Goal: Task Accomplishment & Management: Use online tool/utility

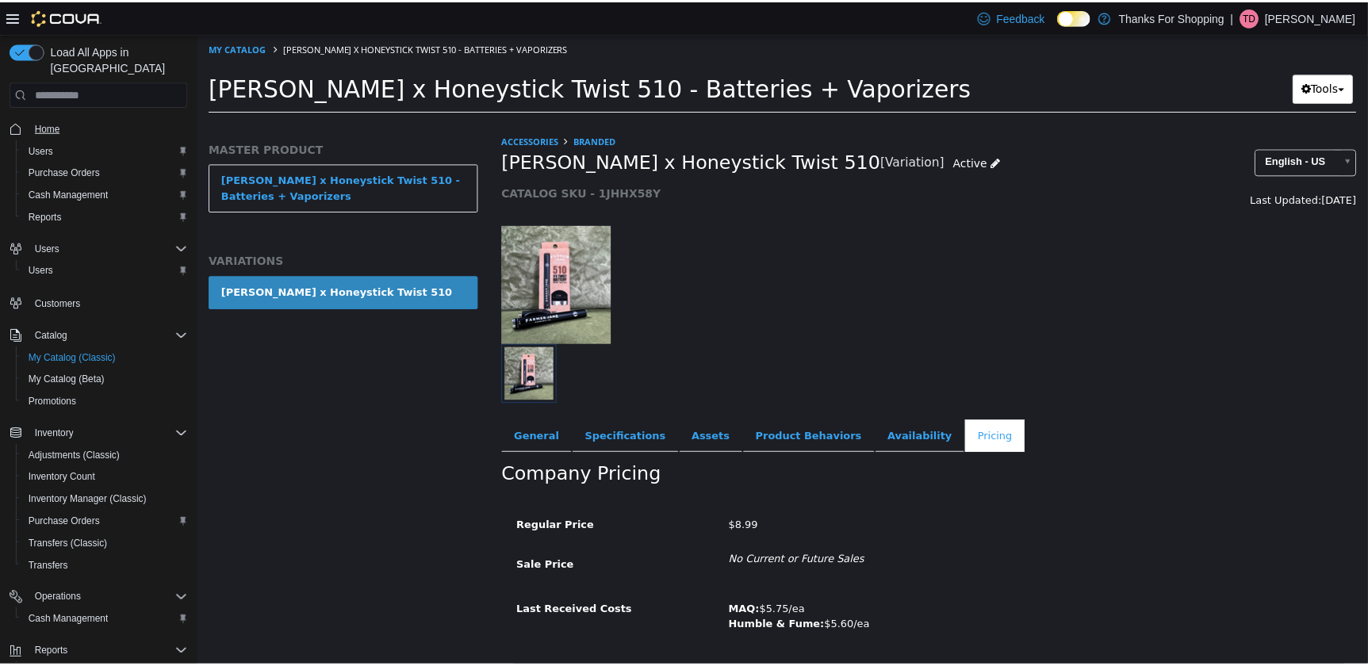
scroll to position [44, 0]
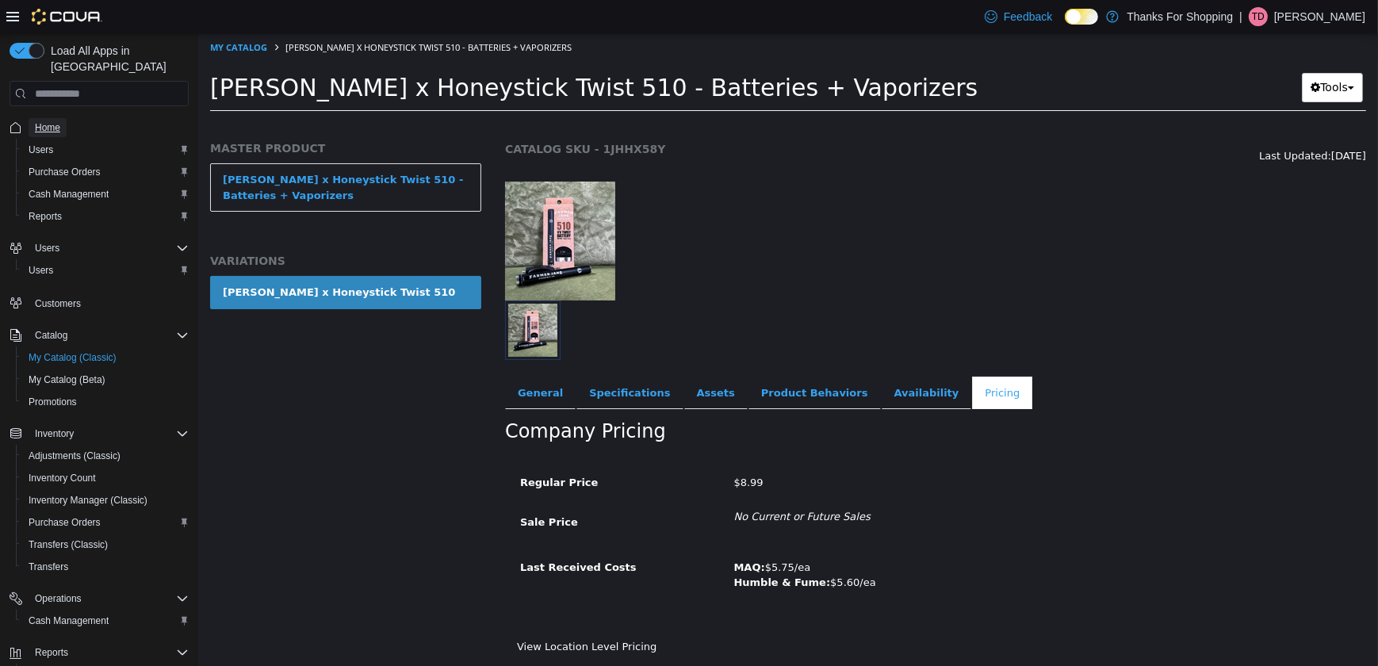
click at [37, 121] on span "Home" at bounding box center [47, 127] width 25 height 13
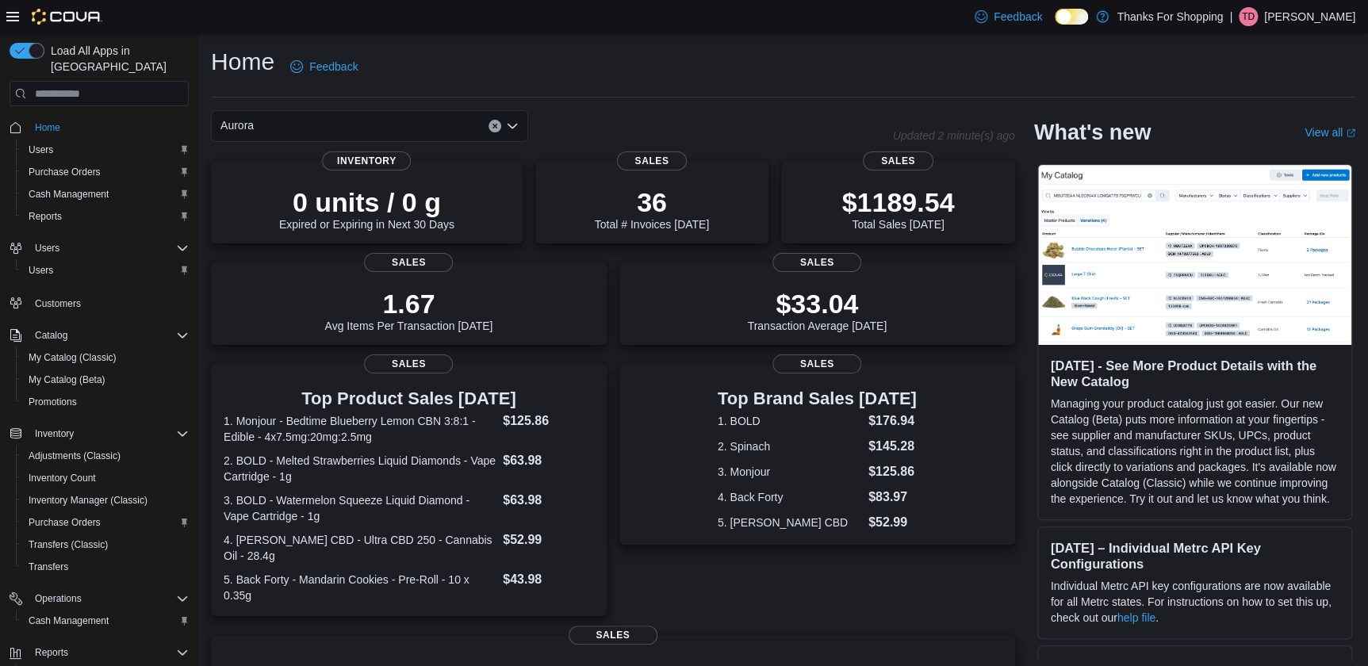
click at [557, 39] on div "Home Feedback Aurora Updated 2 minute(s) ago 0 units / 0 g Expired or Expiring …" at bounding box center [782, 500] width 1169 height 935
click at [521, 75] on div "Home Feedback" at bounding box center [783, 66] width 1144 height 41
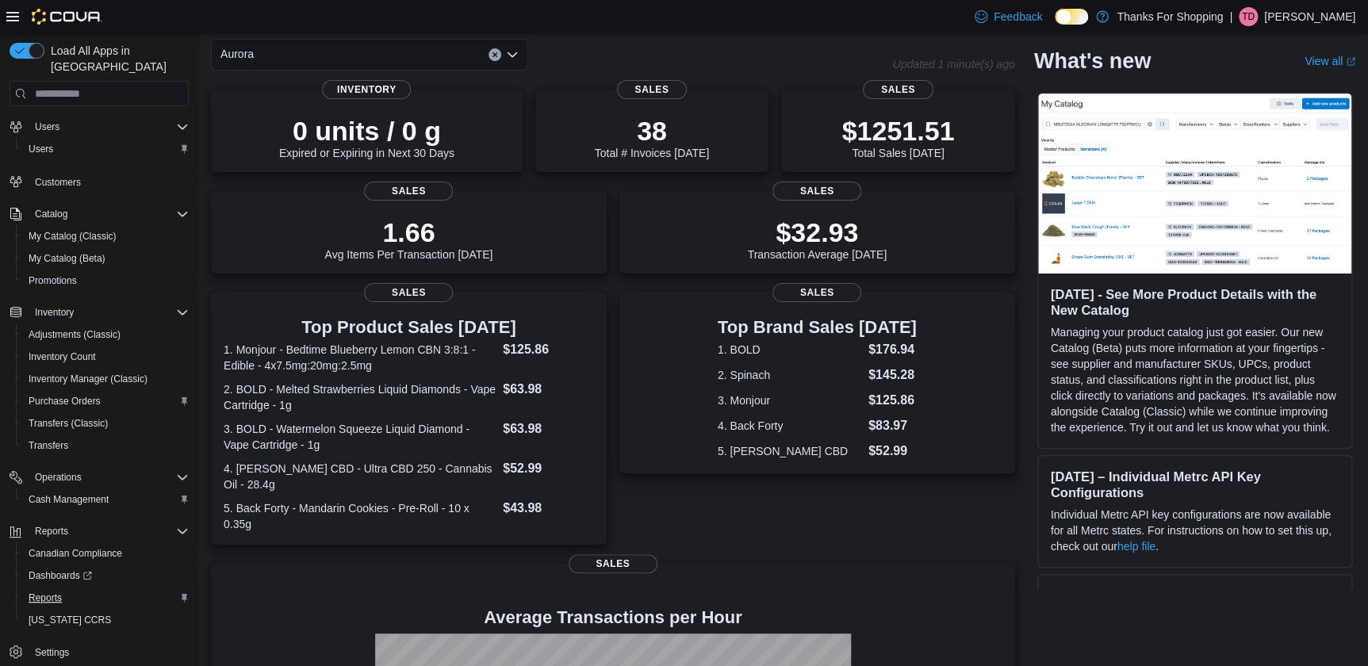
scroll to position [71, 0]
click at [54, 591] on span "Reports" at bounding box center [45, 597] width 33 height 13
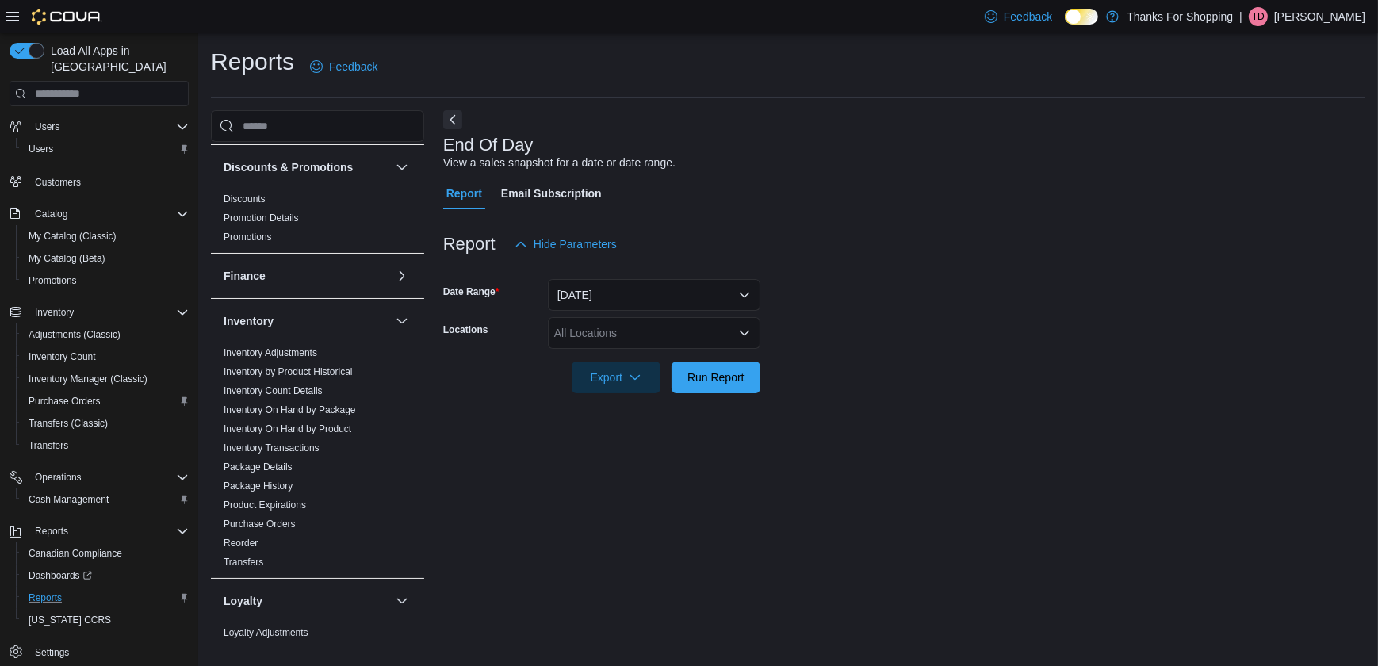
scroll to position [288, 0]
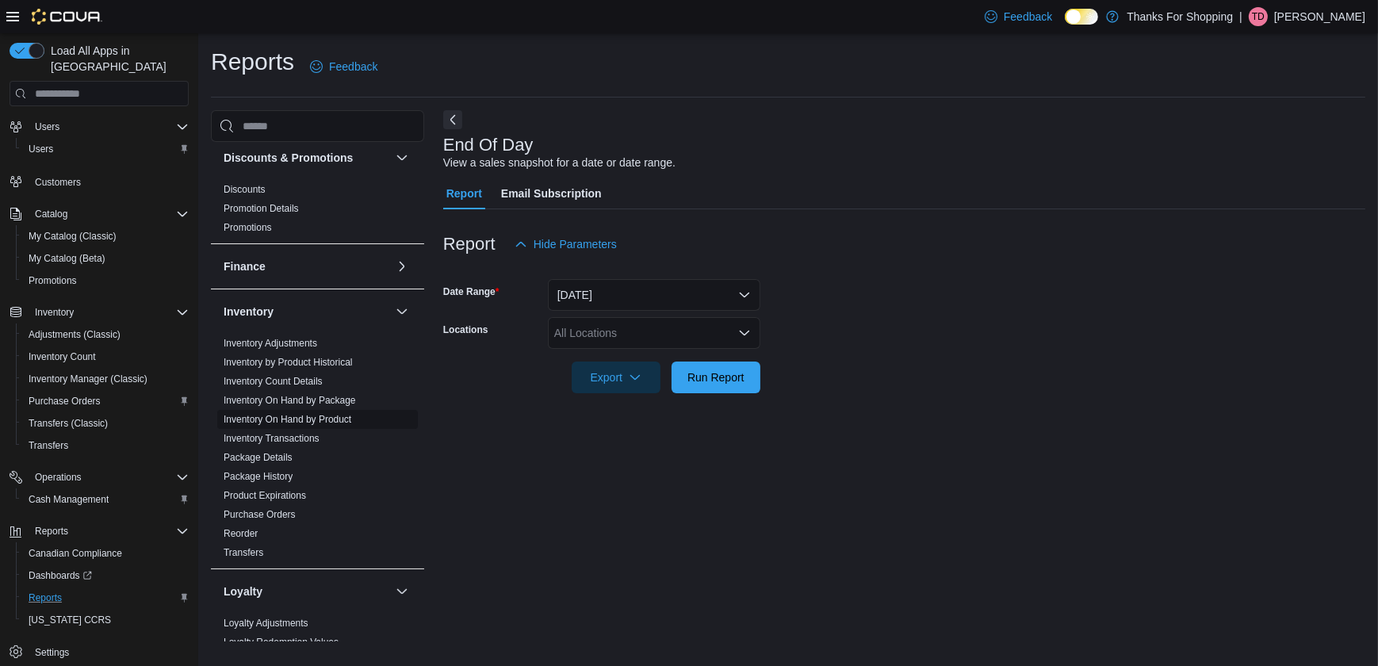
click at [285, 416] on link "Inventory On Hand by Product" at bounding box center [288, 419] width 128 height 11
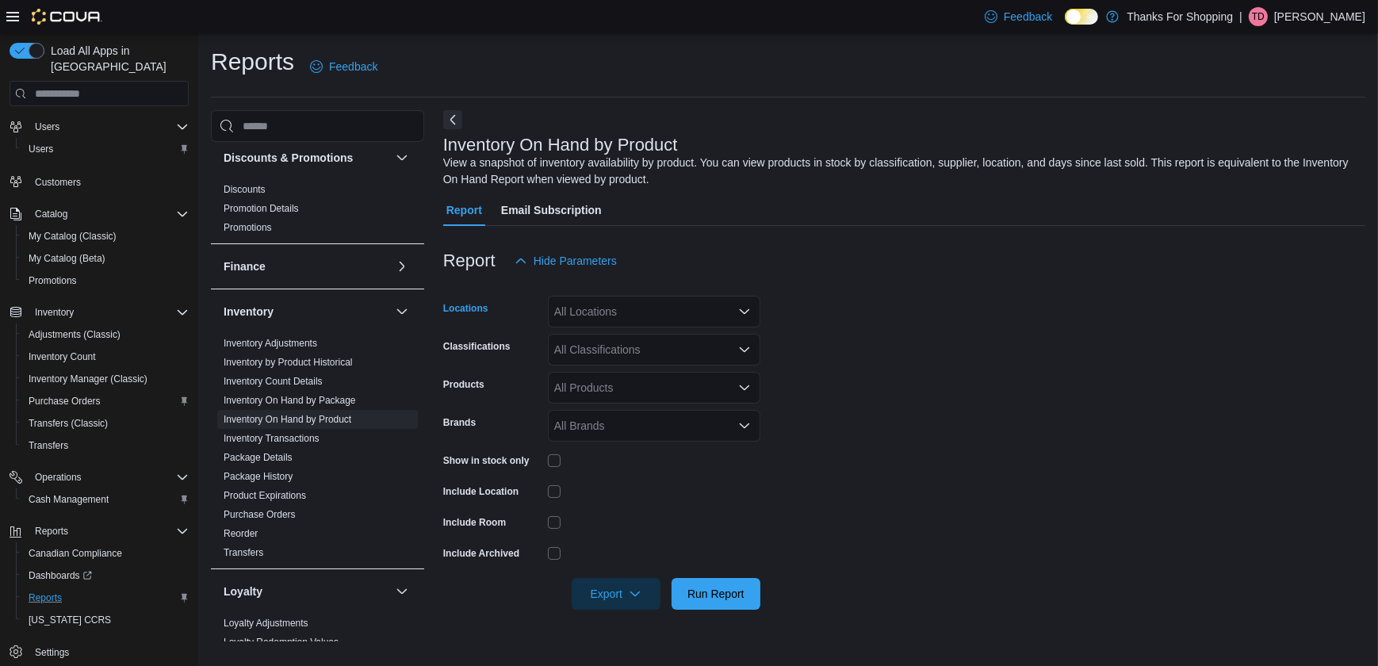
click at [607, 316] on div "All Locations" at bounding box center [654, 312] width 212 height 32
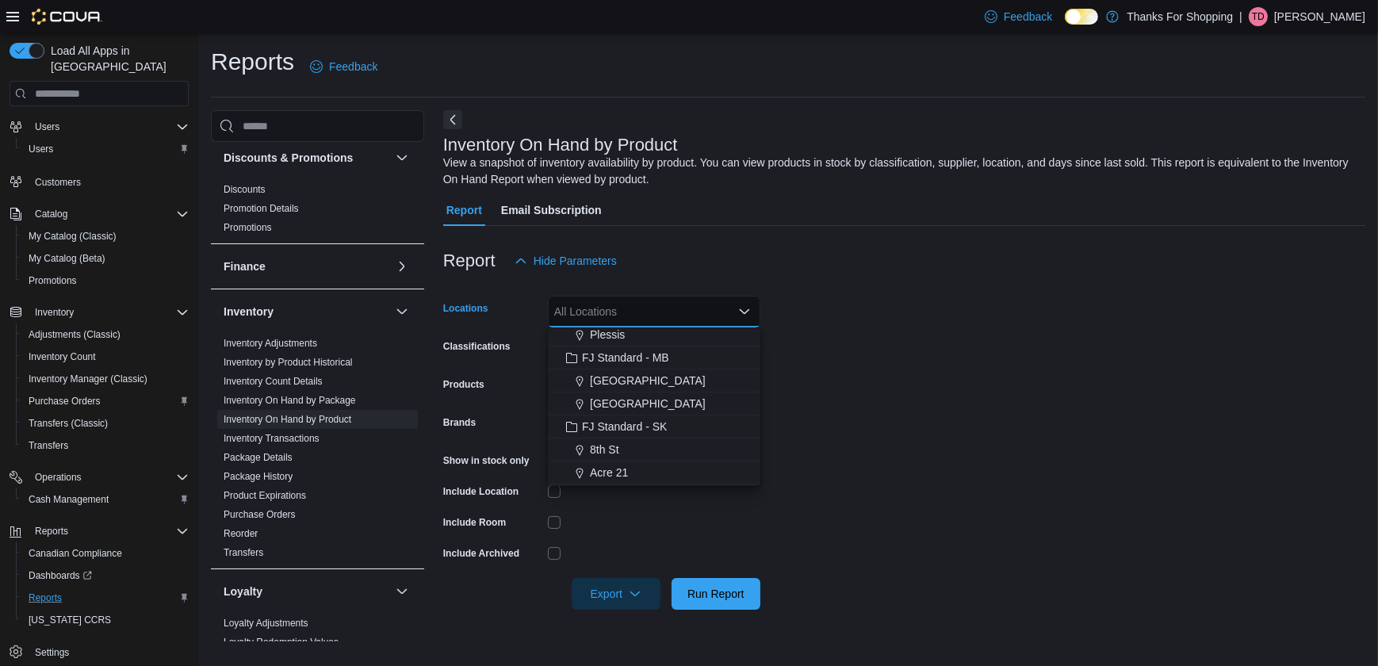
scroll to position [143, 0]
click at [613, 463] on span "Aurora" at bounding box center [606, 471] width 33 height 16
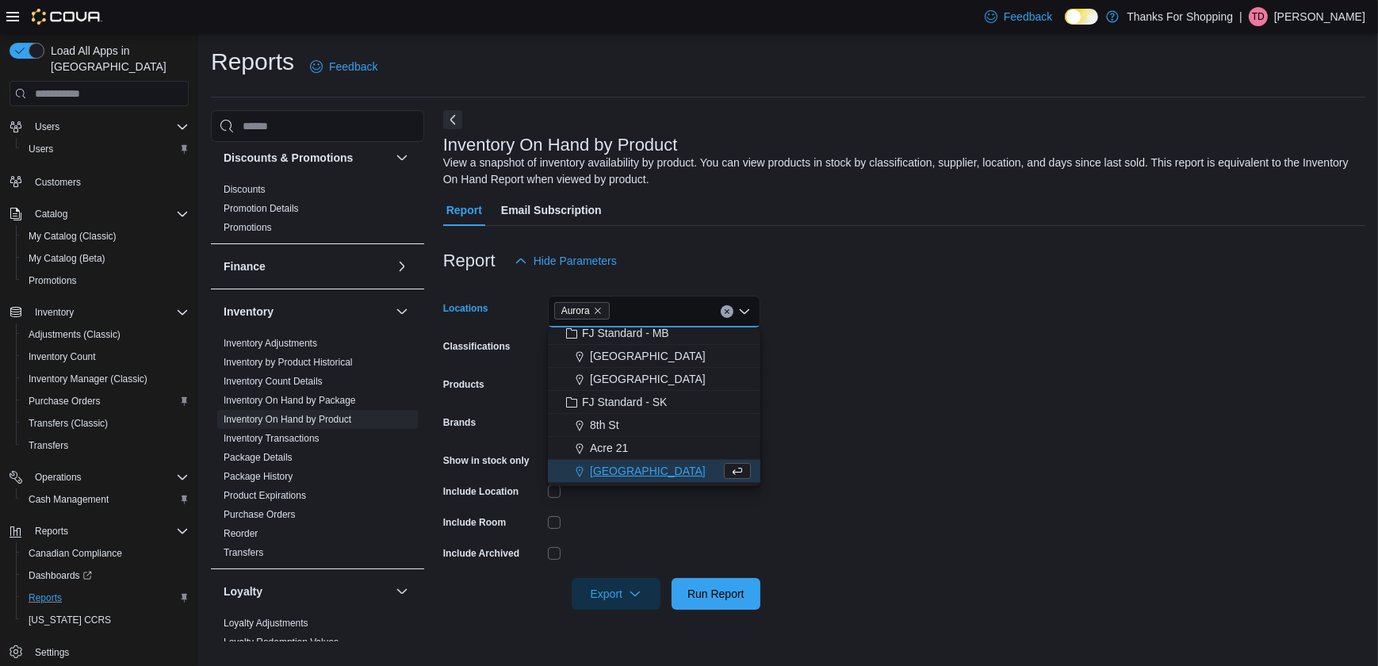
click at [792, 385] on form "Locations [GEOGRAPHIC_DATA] Combo box. Selected. [GEOGRAPHIC_DATA]. Press Backs…" at bounding box center [904, 443] width 922 height 333
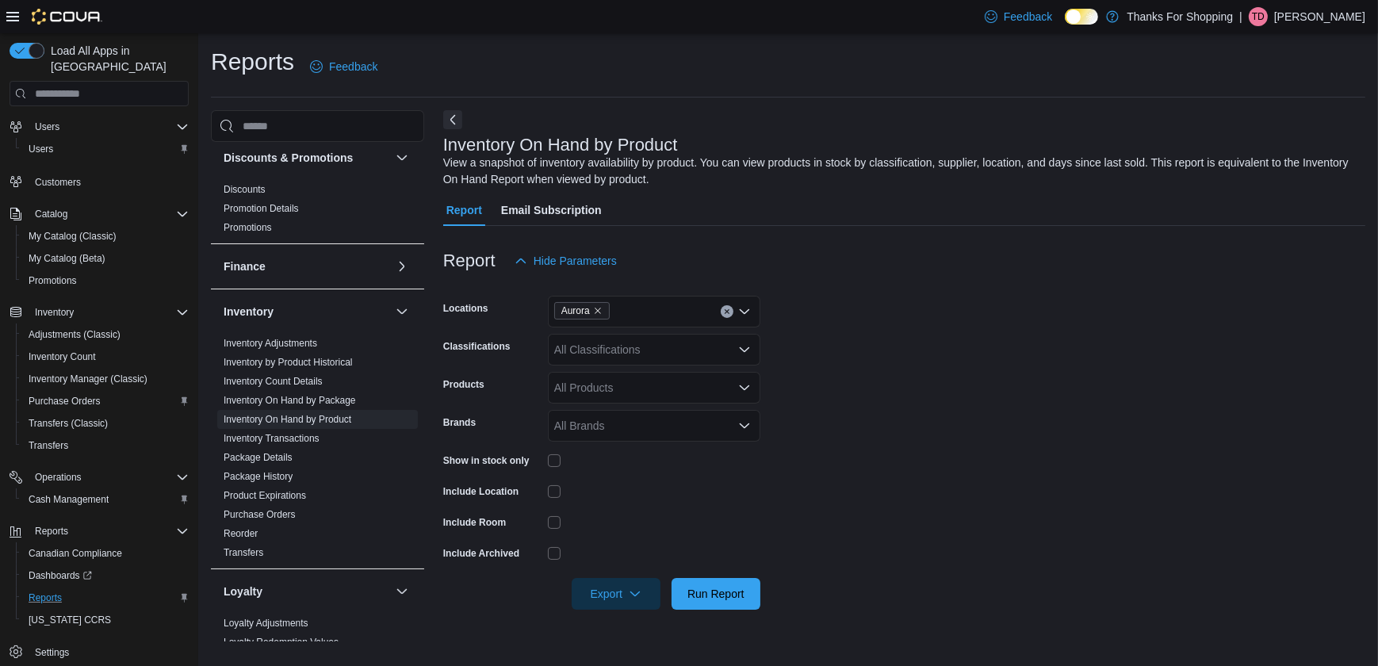
click at [701, 346] on div "All Classifications" at bounding box center [654, 350] width 212 height 32
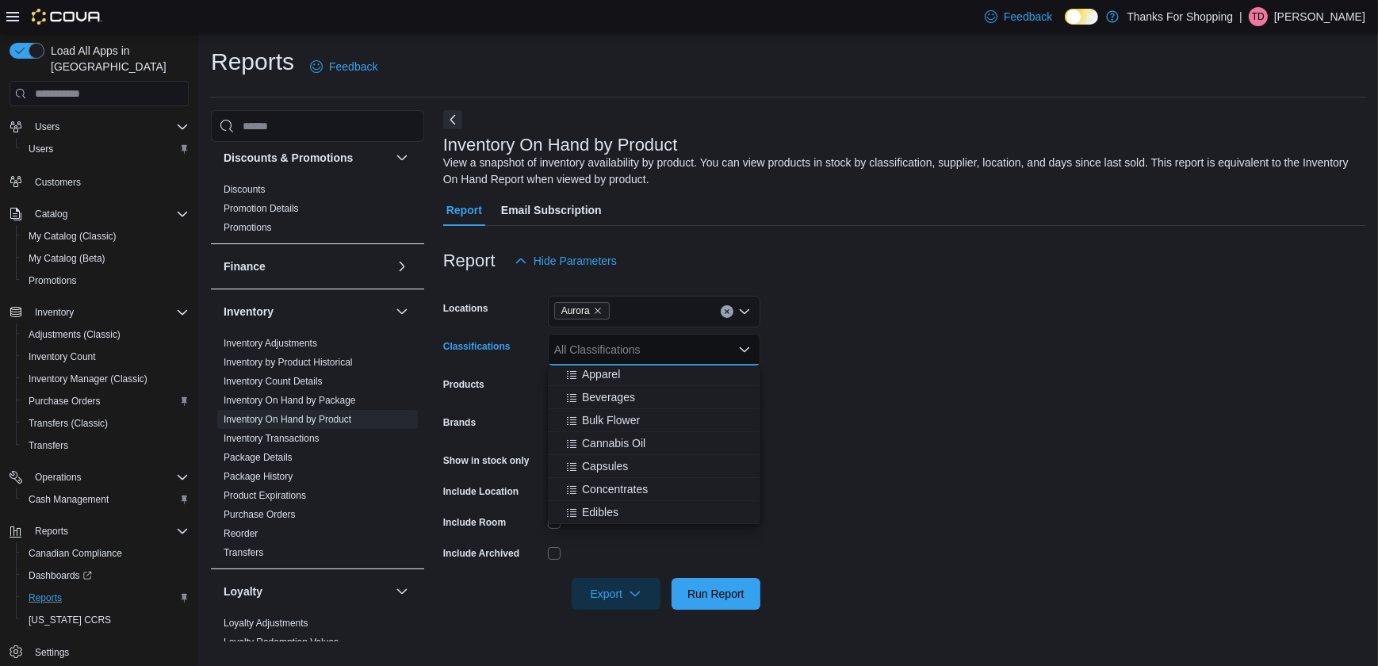
scroll to position [504, 0]
click at [614, 404] on span "Bulk Flower" at bounding box center [611, 401] width 58 height 16
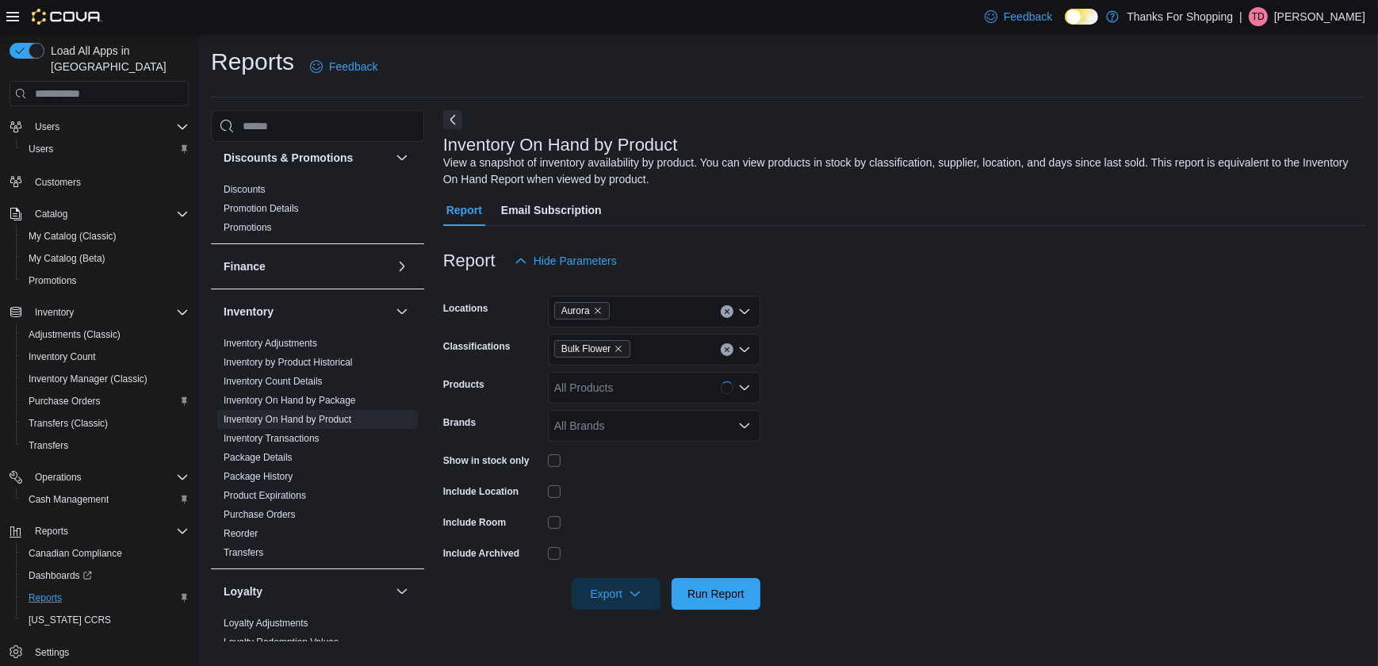
click at [805, 357] on form "Locations Aurora Classifications Bulk Flower Products All Products Brands All B…" at bounding box center [904, 443] width 922 height 333
click at [664, 387] on div "All Products" at bounding box center [654, 388] width 212 height 32
click at [901, 339] on form "Locations Aurora Classifications Bulk Flower Products All Products Brands All B…" at bounding box center [904, 443] width 922 height 333
click at [622, 597] on span "Export" at bounding box center [616, 593] width 70 height 32
click at [635, 494] on span "Export to Excel" at bounding box center [618, 498] width 71 height 13
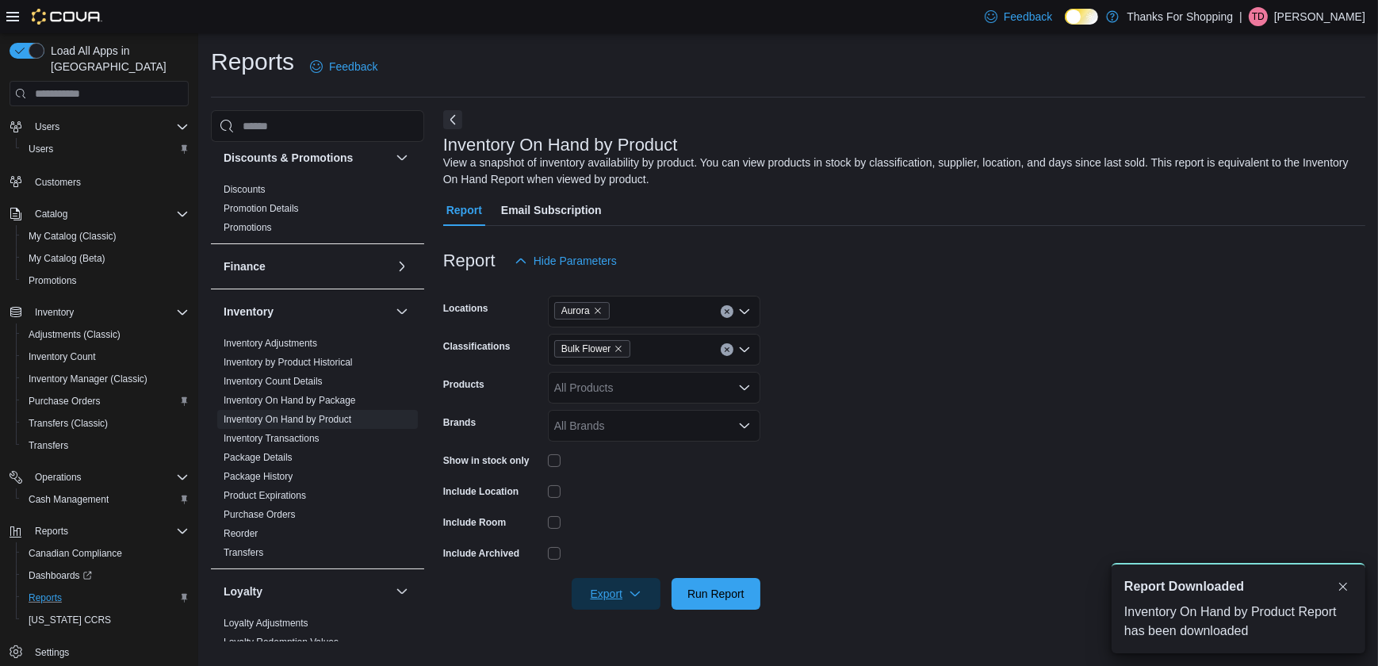
scroll to position [0, 0]
